Goal: Task Accomplishment & Management: Use online tool/utility

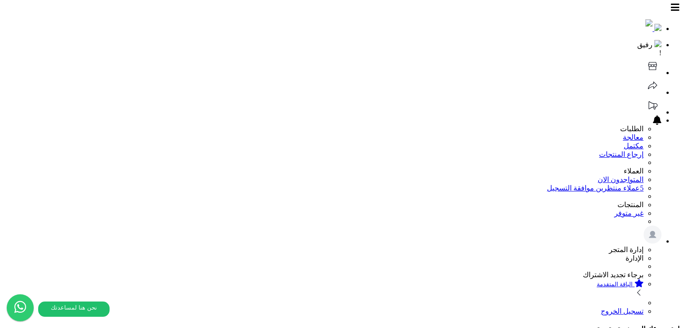
select select "*********"
